Goal: Task Accomplishment & Management: Use online tool/utility

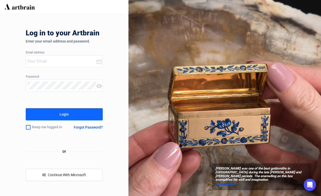
type input "[EMAIL_ADDRESS][DOMAIN_NAME]"
click at [69, 112] on button "Login" at bounding box center [64, 114] width 77 height 12
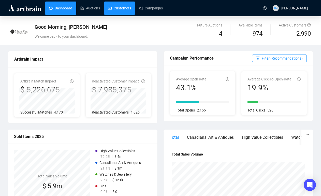
click at [126, 6] on link "Customers" at bounding box center [119, 8] width 23 height 13
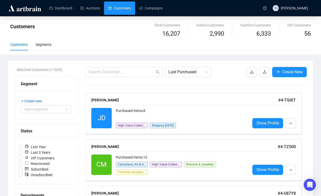
click at [269, 70] on div "Create New" at bounding box center [276, 72] width 60 height 10
click at [263, 70] on icon "upload" at bounding box center [264, 72] width 4 height 4
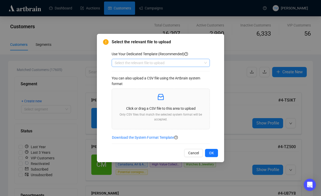
click at [185, 63] on input "search" at bounding box center [158, 63] width 87 height 8
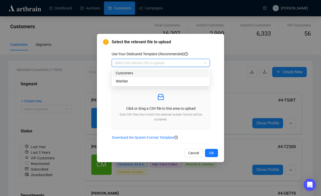
click at [182, 71] on div "Customers" at bounding box center [161, 73] width 90 height 6
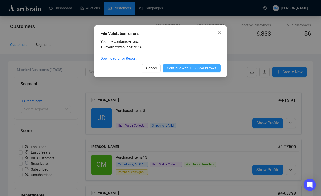
click at [186, 69] on span "Continue with 13506 valid rows" at bounding box center [192, 68] width 50 height 6
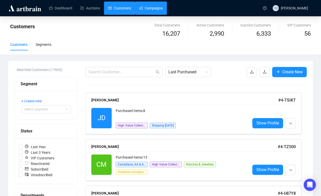
click at [154, 7] on link "Campaigns" at bounding box center [151, 8] width 24 height 13
